Goal: Task Accomplishment & Management: Manage account settings

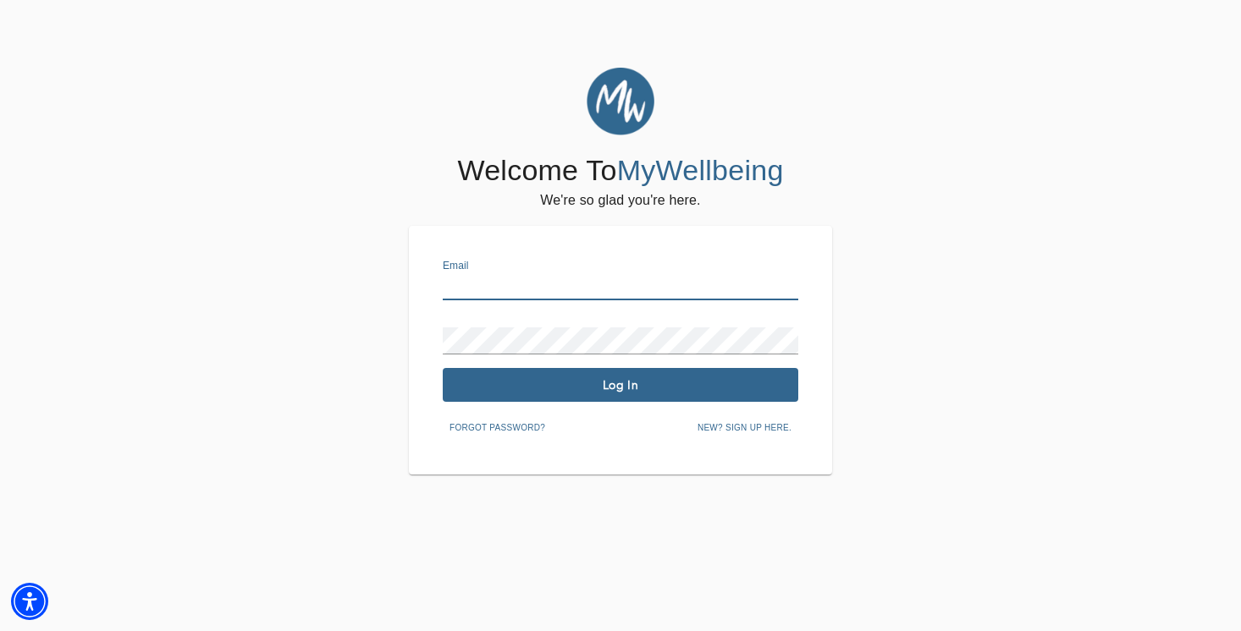
type input "[PERSON_NAME][EMAIL_ADDRESS][DOMAIN_NAME]"
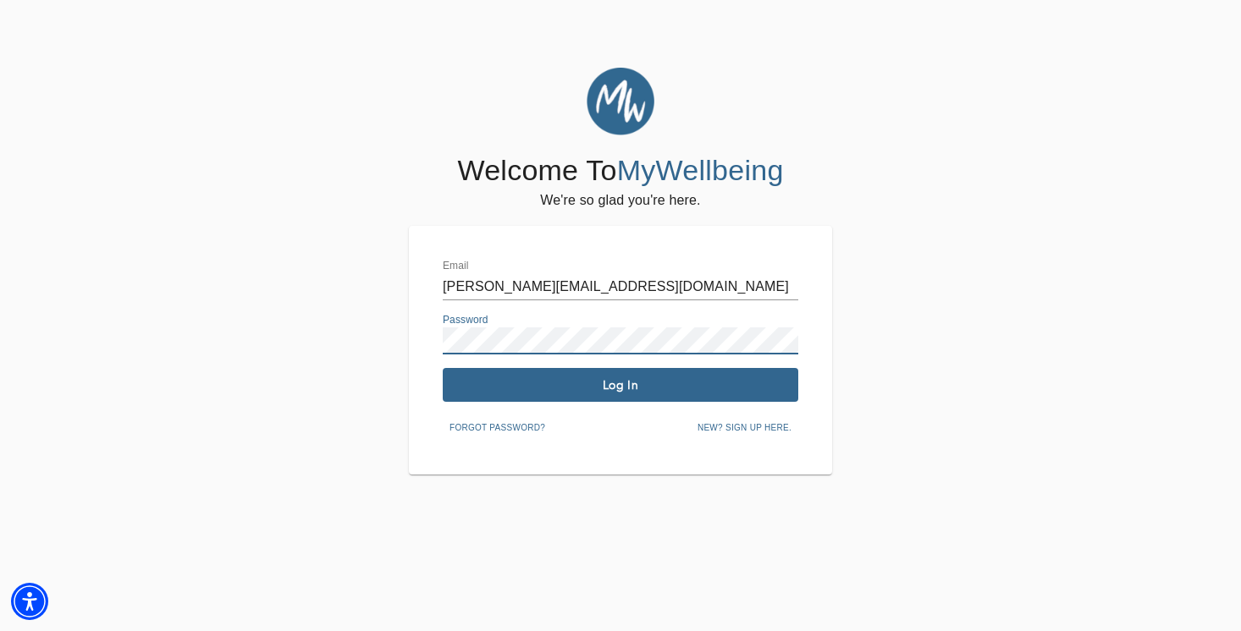
click at [610, 384] on span "Log In" at bounding box center [620, 385] width 342 height 16
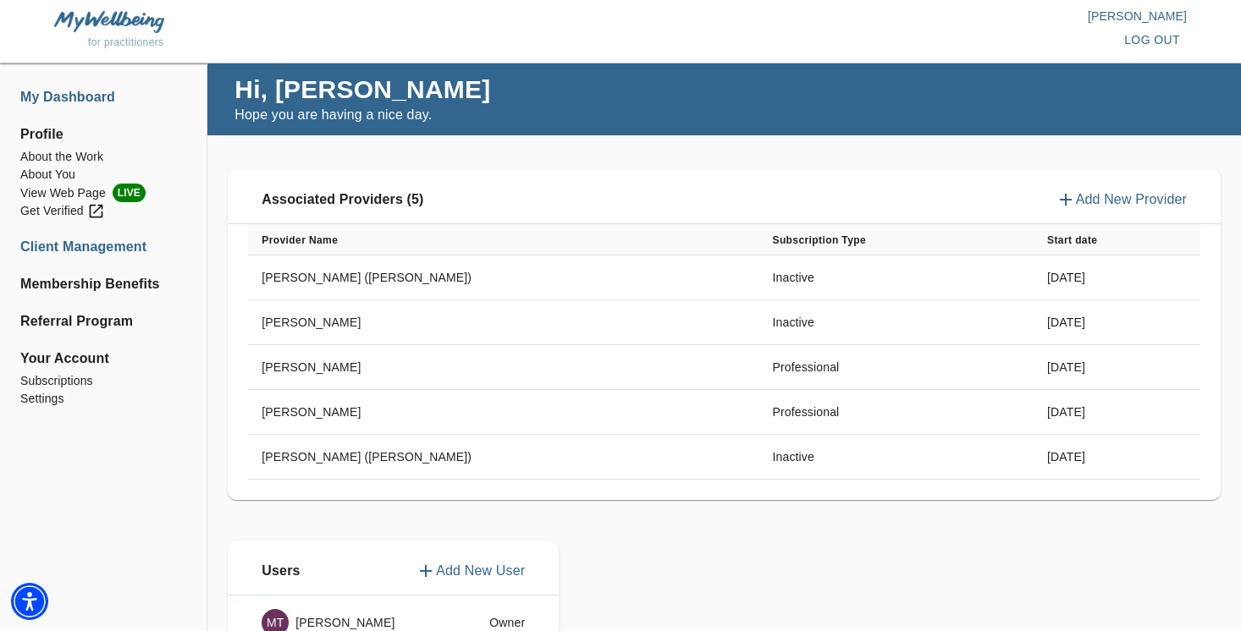
click at [105, 251] on li "Client Management" at bounding box center [103, 247] width 166 height 20
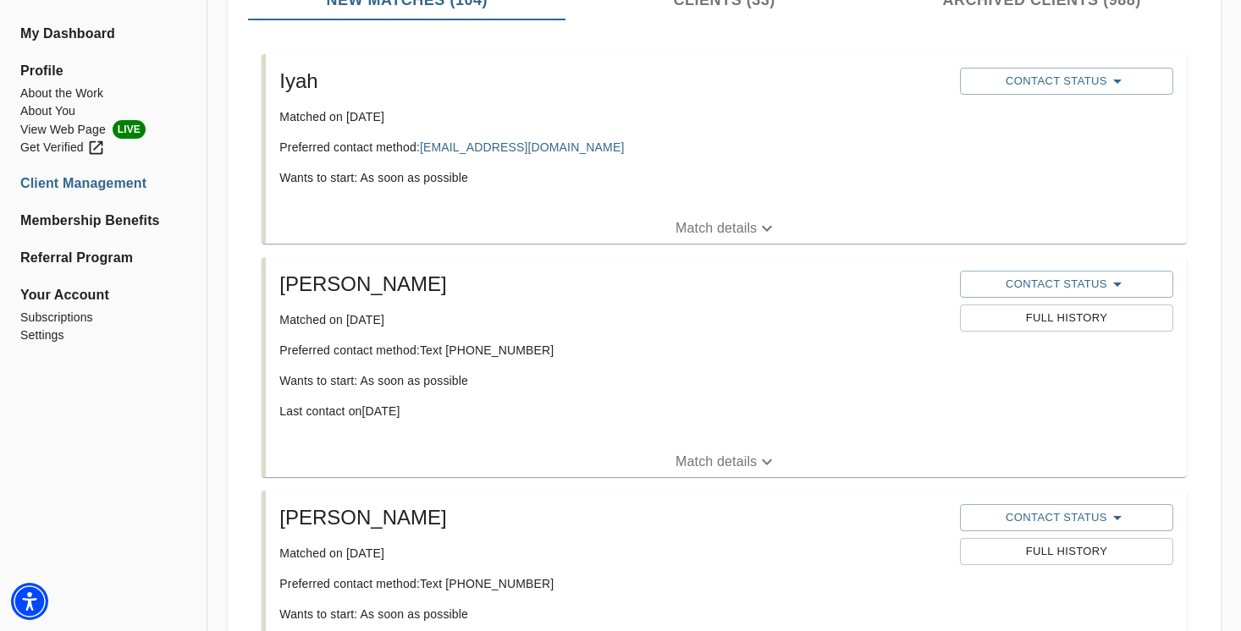
scroll to position [187, 0]
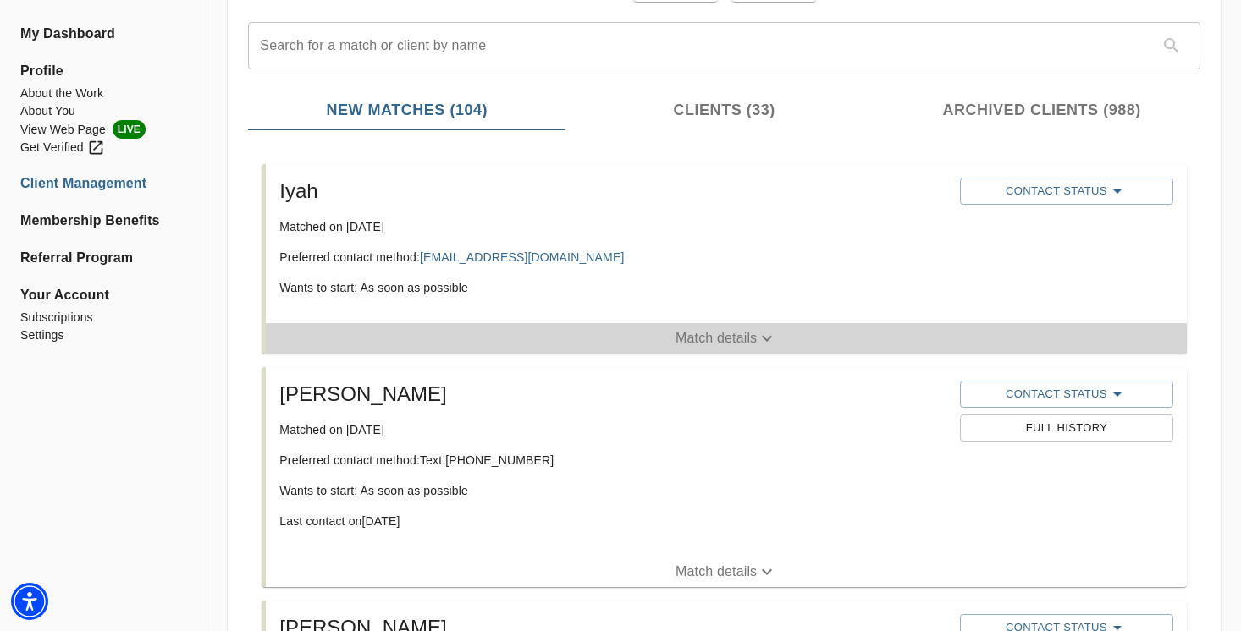
click at [701, 338] on p "Match details" at bounding box center [715, 338] width 81 height 20
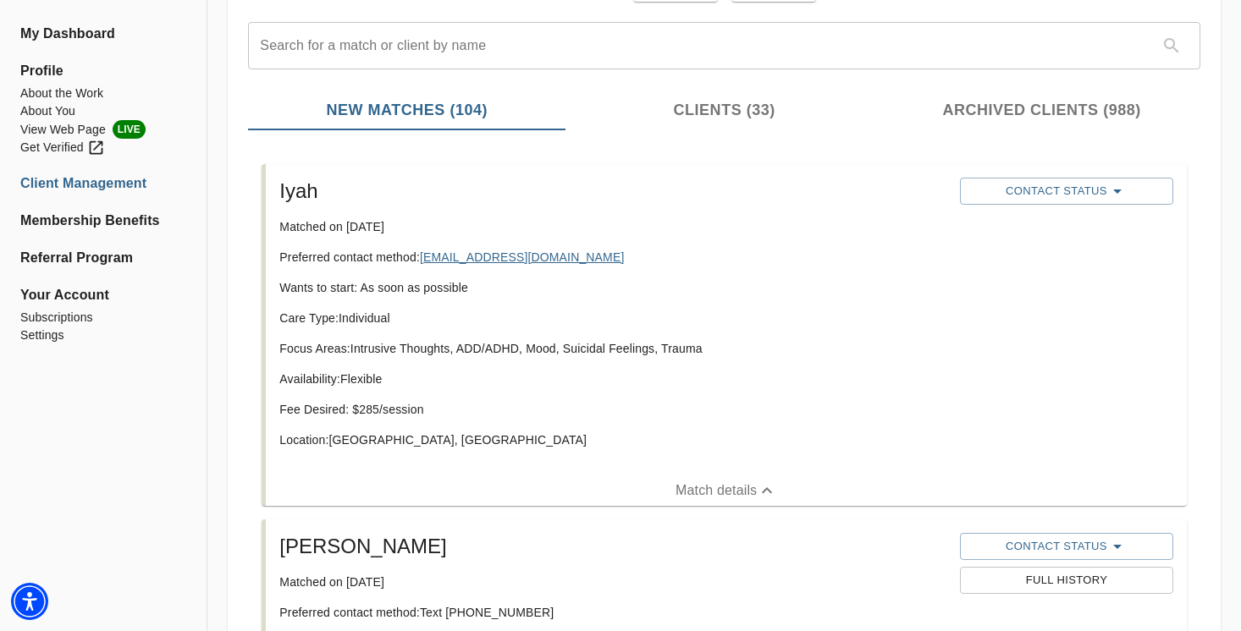
drag, startPoint x: 561, startPoint y: 256, endPoint x: 427, endPoint y: 258, distance: 133.7
click at [427, 258] on p "Preferred contact method: [EMAIL_ADDRESS][DOMAIN_NAME]" at bounding box center [612, 257] width 667 height 17
copy p "[EMAIL_ADDRESS][DOMAIN_NAME]"
click at [1015, 187] on span "Contact Status" at bounding box center [1066, 191] width 196 height 20
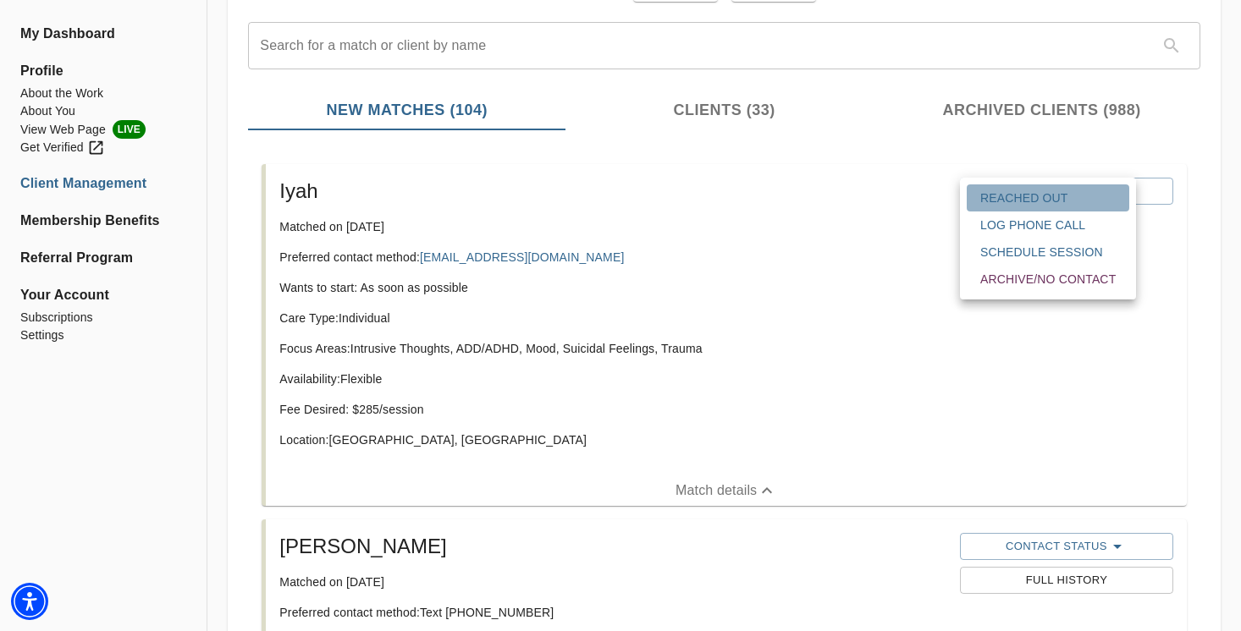
click at [1011, 200] on span "Reached Out" at bounding box center [1047, 198] width 135 height 17
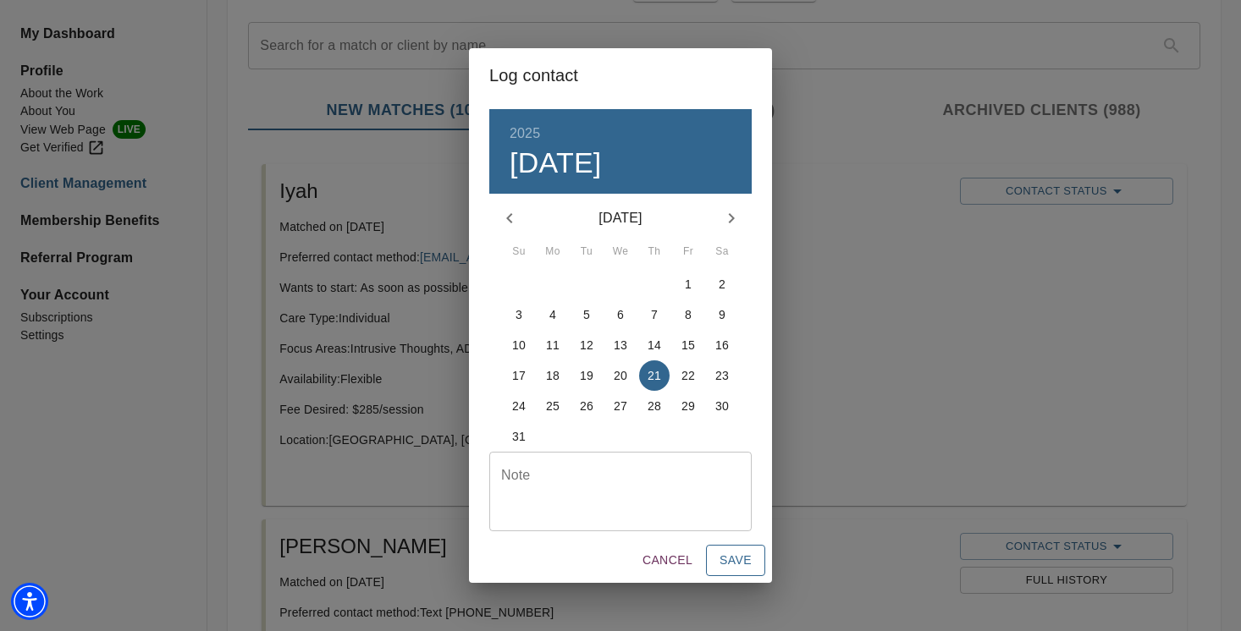
click at [733, 558] on span "Save" at bounding box center [735, 560] width 32 height 21
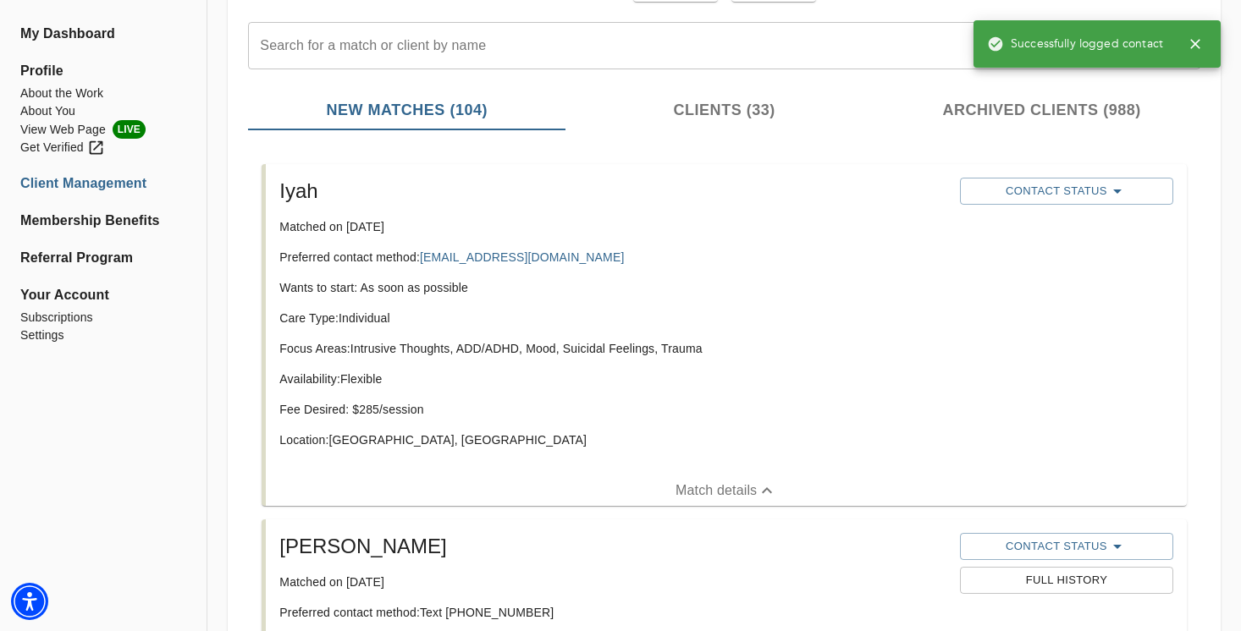
click at [812, 278] on div "Iyah Matched on [DATE] Preferred contact method: [EMAIL_ADDRESS][DOMAIN_NAME] W…" at bounding box center [612, 320] width 680 height 298
